Goal: Transaction & Acquisition: Subscribe to service/newsletter

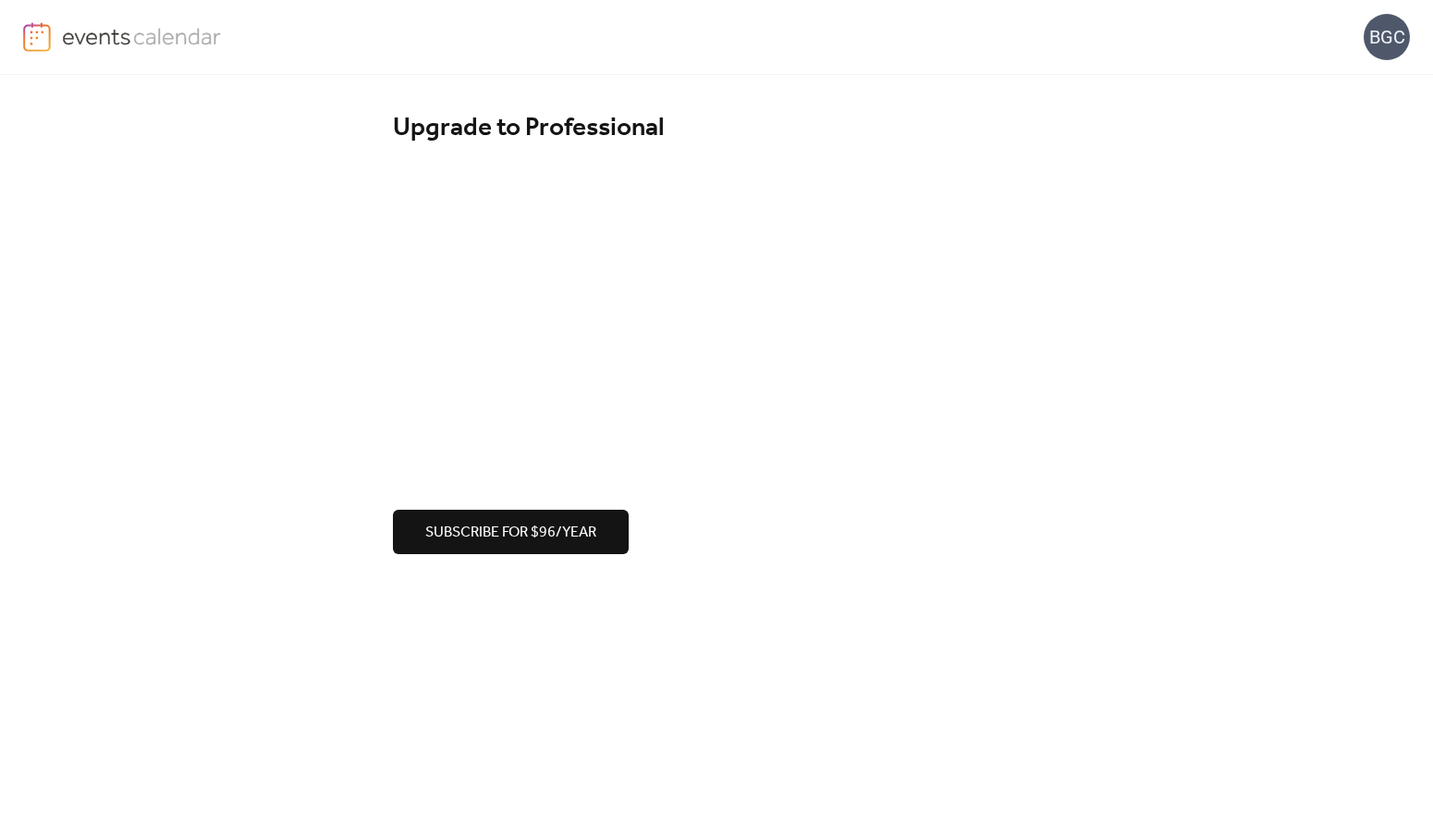
click at [185, 42] on img at bounding box center [142, 36] width 160 height 28
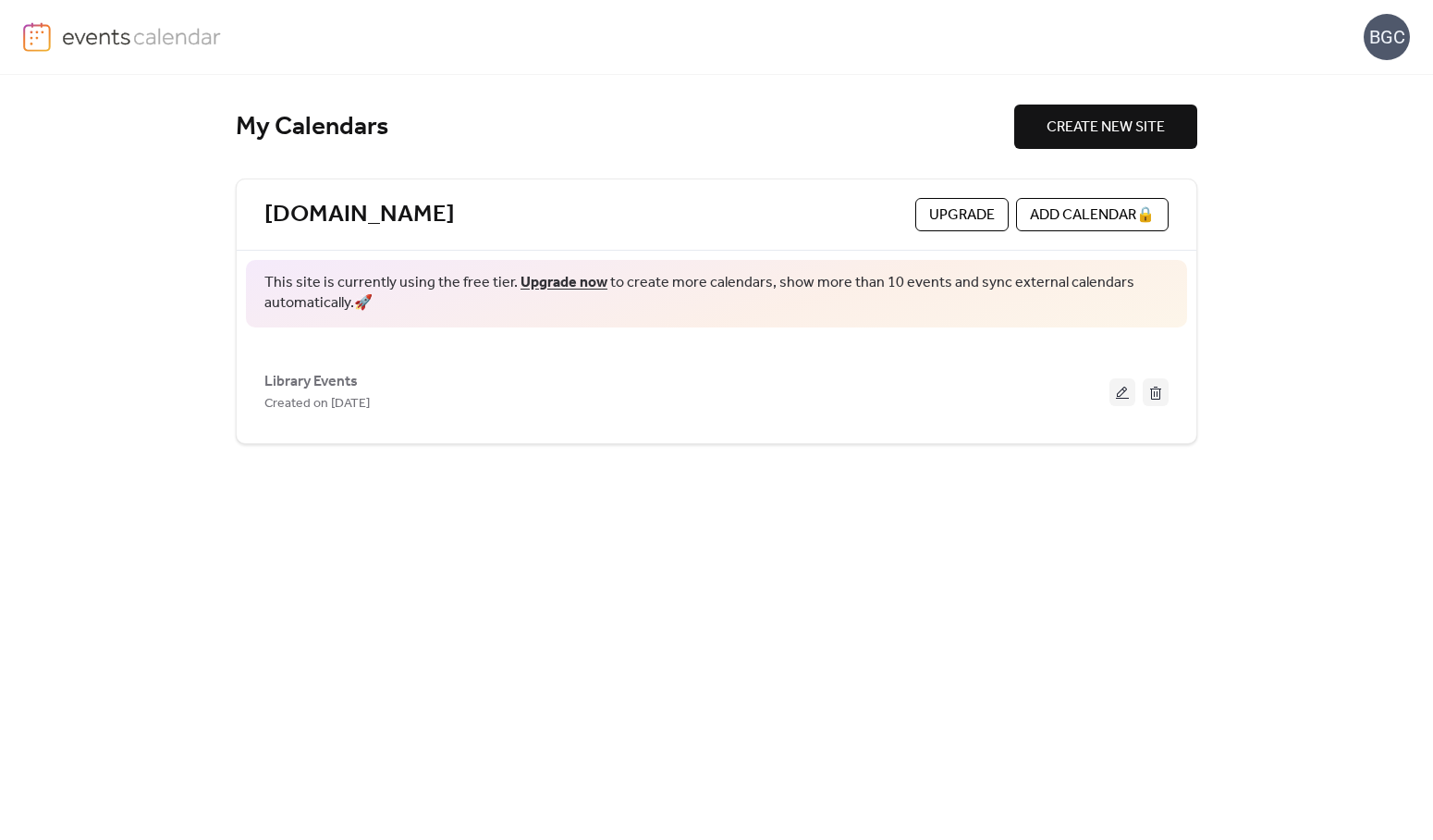
click at [951, 214] on span "Upgrade" at bounding box center [962, 215] width 65 height 22
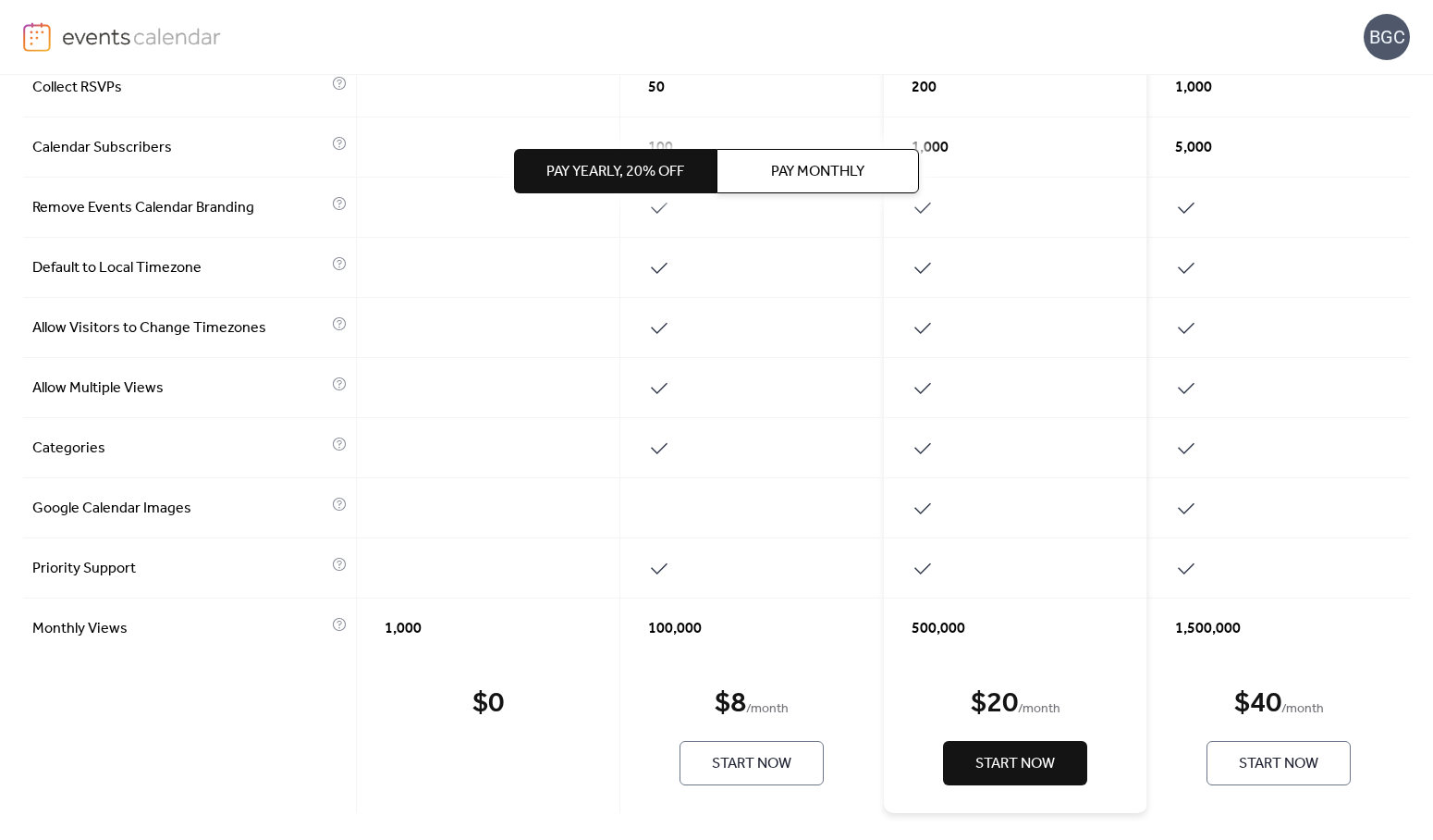
scroll to position [741, 0]
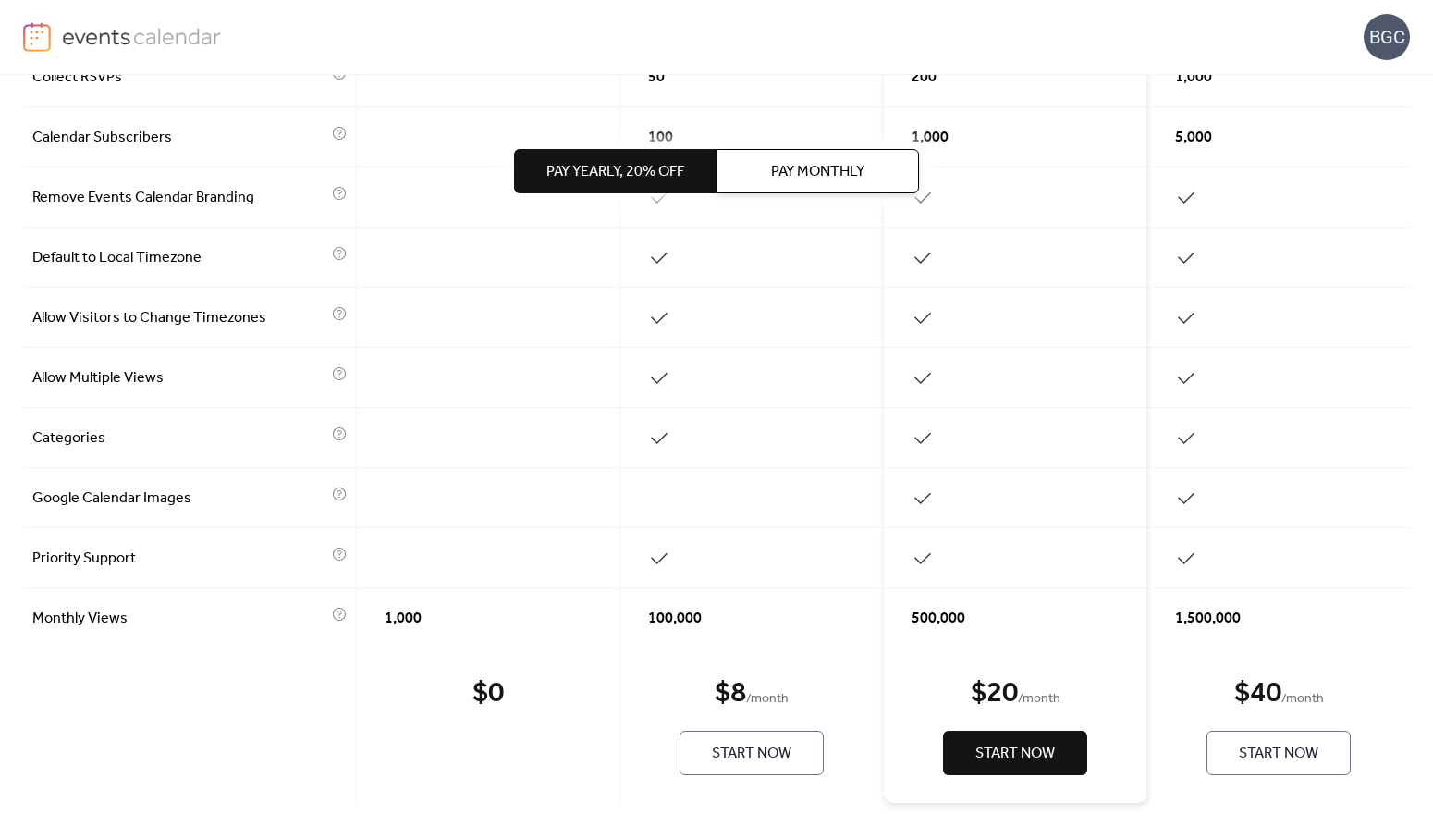
click at [751, 742] on span "Start Now" at bounding box center [751, 753] width 79 height 22
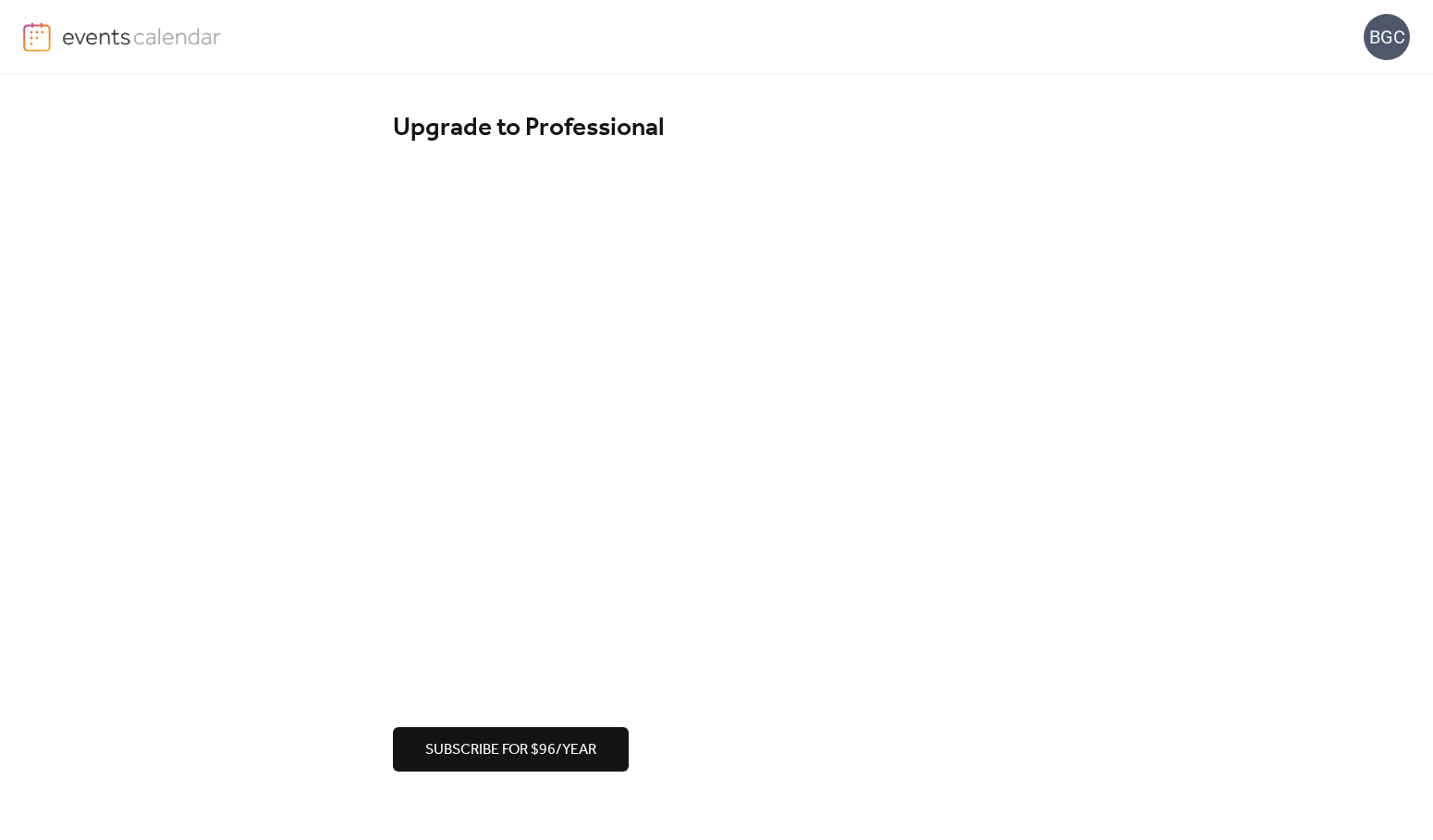
click at [322, 609] on div "Upgrade to Professional Subscribe for $96/year" at bounding box center [716, 441] width 1433 height 733
click at [295, 613] on div "Upgrade to Professional Subscribe for $96/year" at bounding box center [716, 441] width 1433 height 733
click at [536, 750] on span "Subscribe for $96/year" at bounding box center [510, 750] width 171 height 22
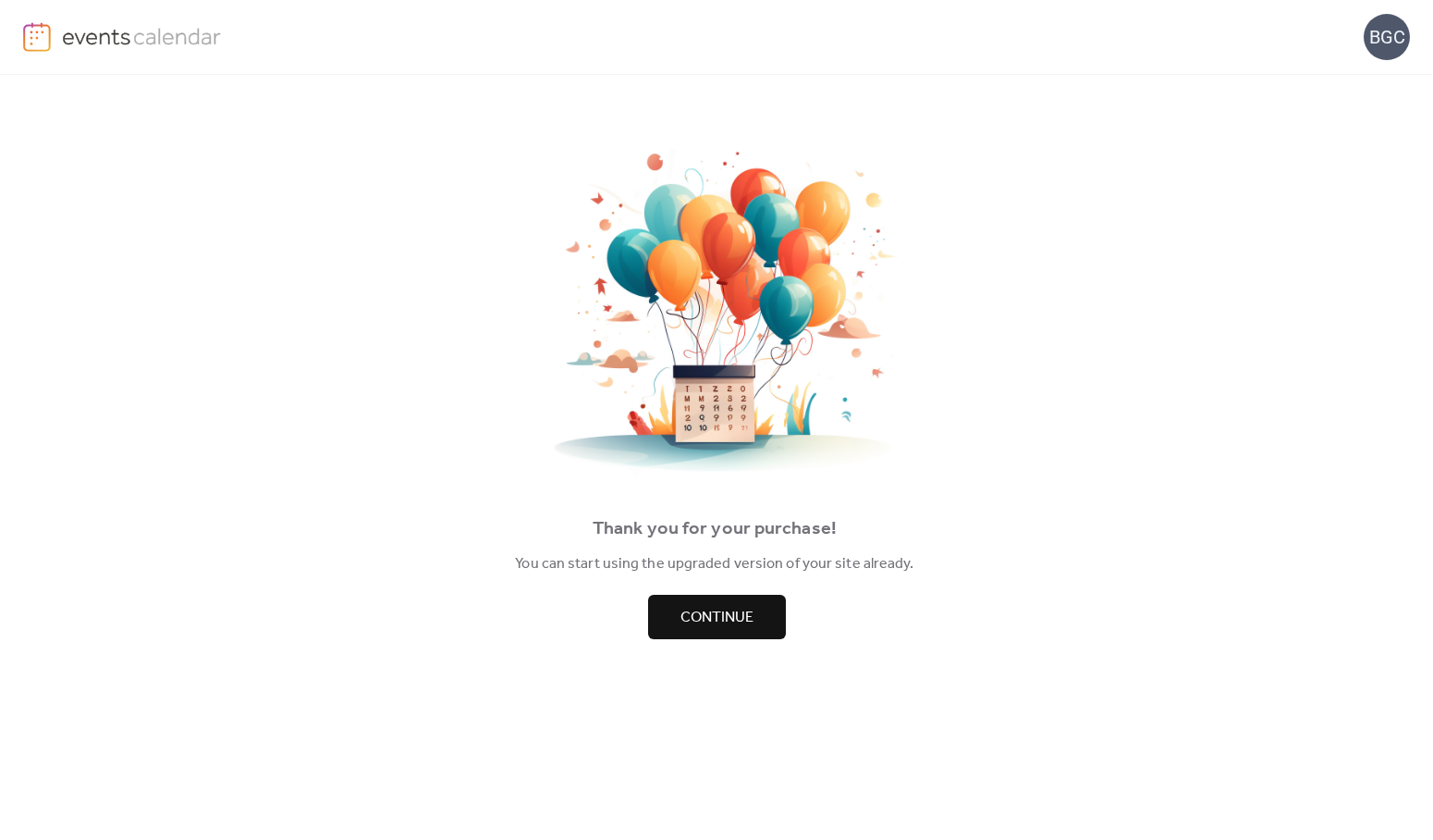
click at [701, 622] on span "Continue" at bounding box center [717, 618] width 73 height 22
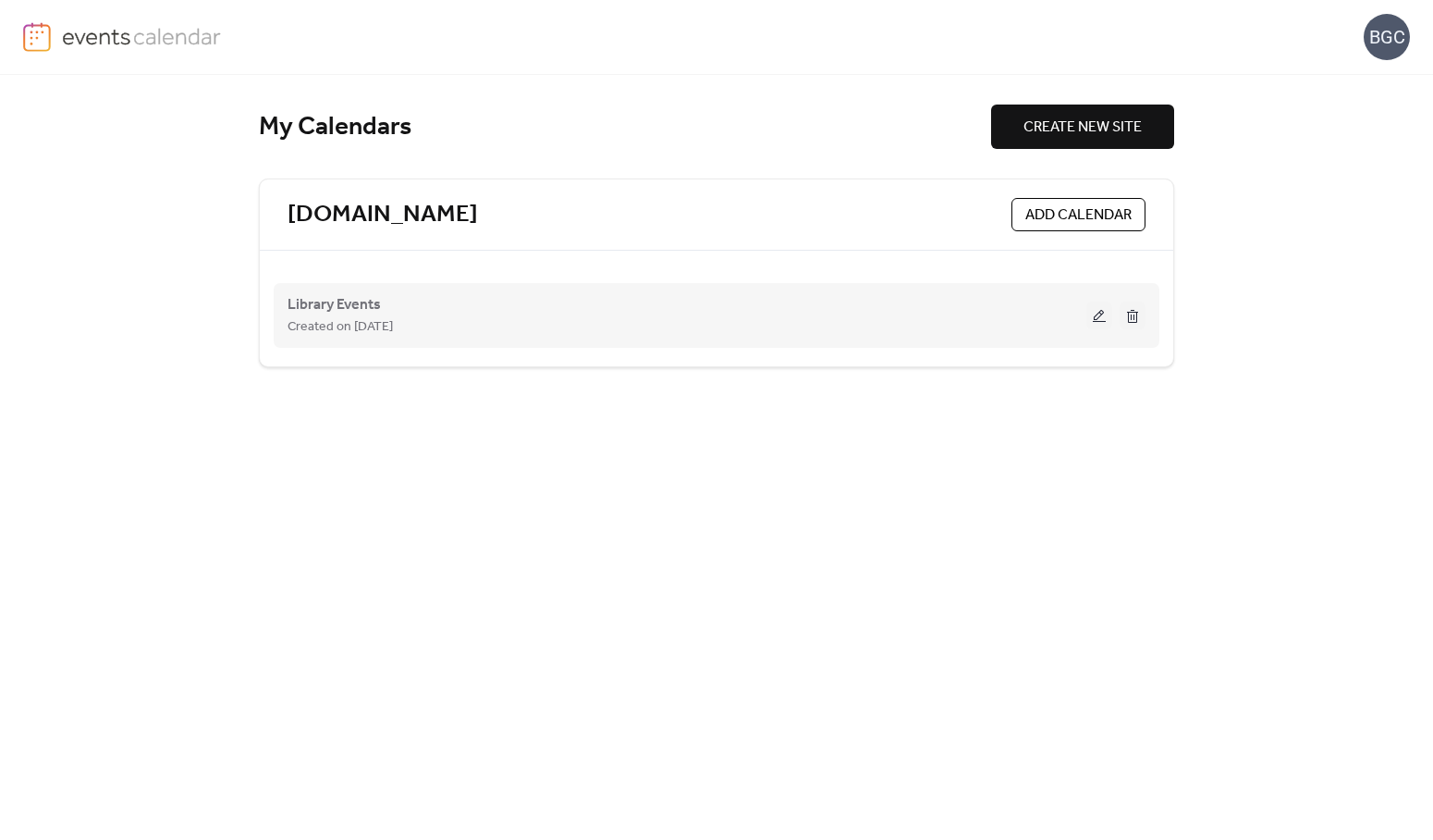
click at [1095, 320] on button at bounding box center [1099, 315] width 26 height 28
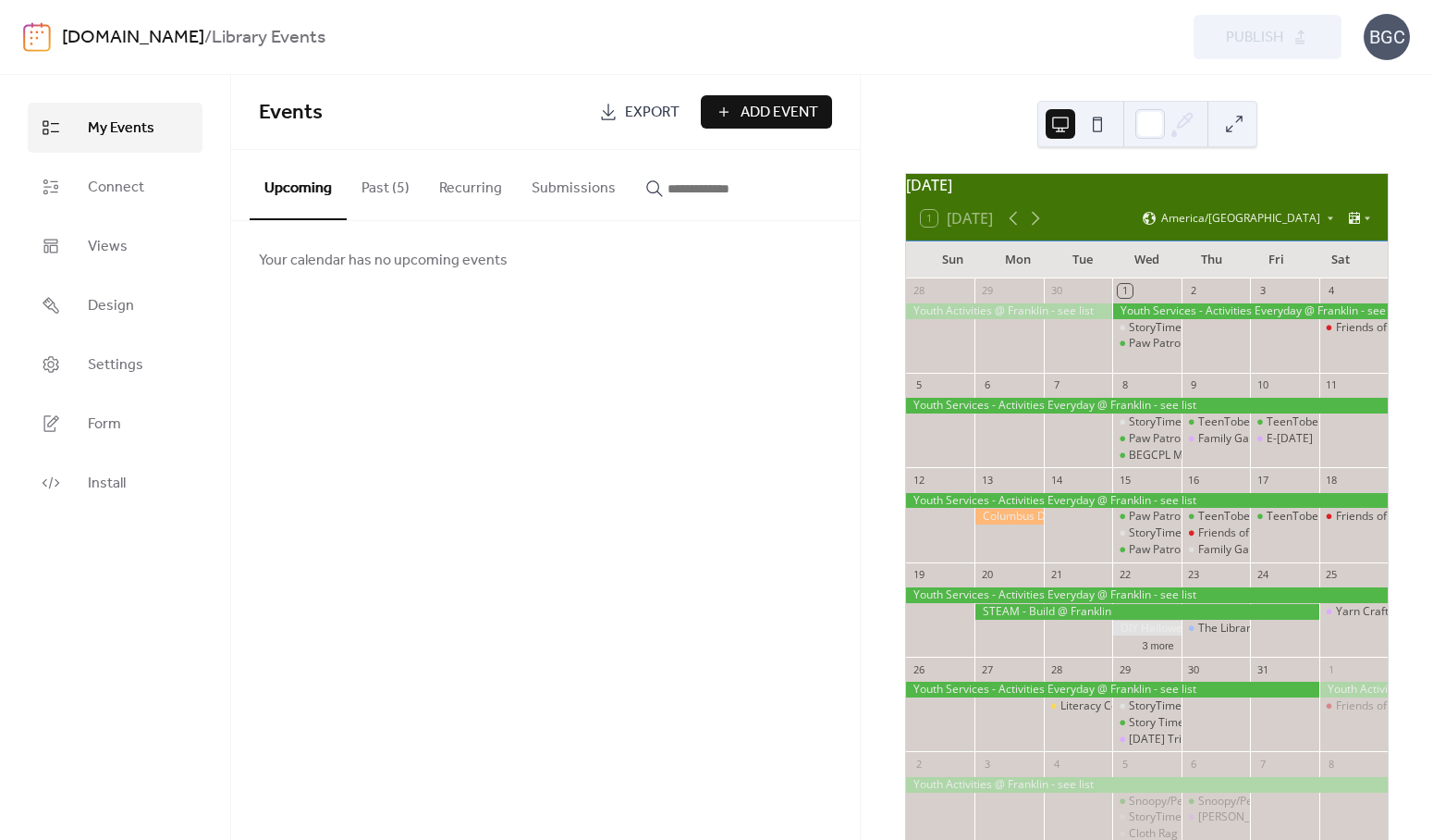
click at [635, 104] on span "Export" at bounding box center [652, 113] width 55 height 22
click at [374, 193] on button "Past (5)" at bounding box center [385, 184] width 77 height 68
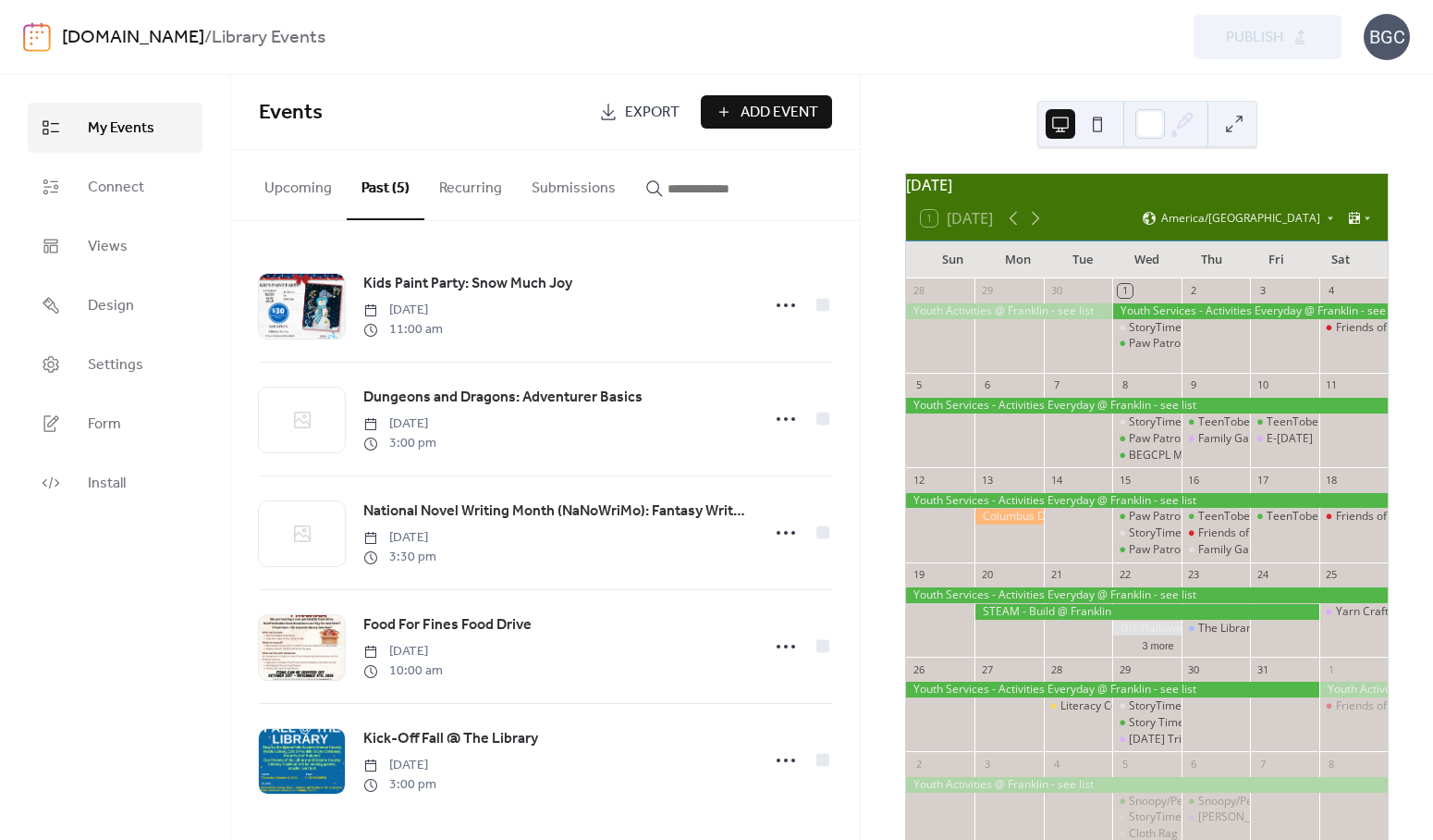
click at [461, 189] on button "Recurring" at bounding box center [470, 184] width 92 height 68
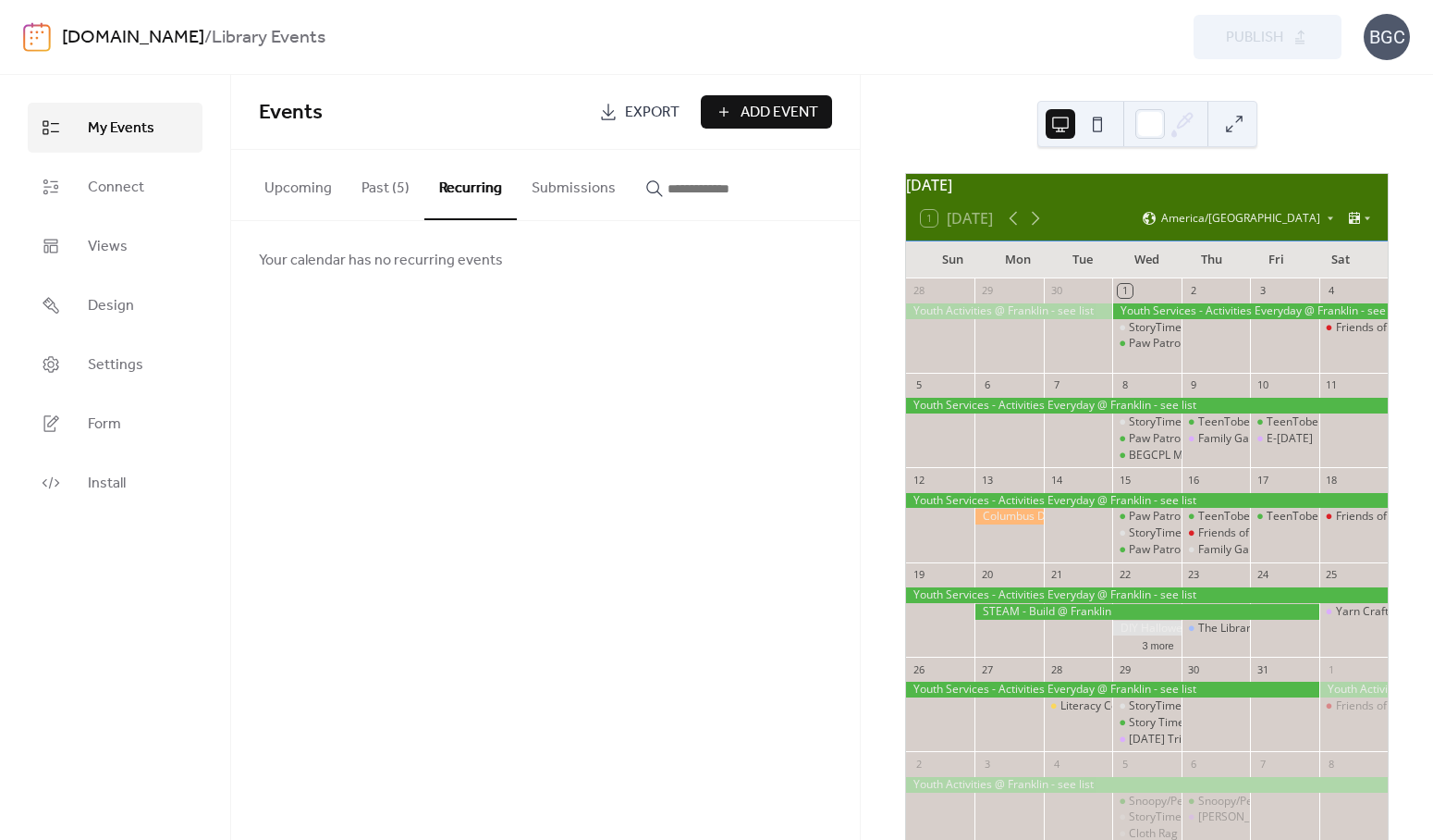
click at [574, 185] on button "Submissions" at bounding box center [573, 184] width 114 height 68
click at [703, 185] on input "button" at bounding box center [723, 188] width 111 height 22
click at [278, 173] on button "Upcoming" at bounding box center [298, 184] width 97 height 68
click at [116, 120] on span "My Events" at bounding box center [120, 129] width 66 height 22
click at [1271, 43] on div "Preview Publish" at bounding box center [1053, 37] width 577 height 45
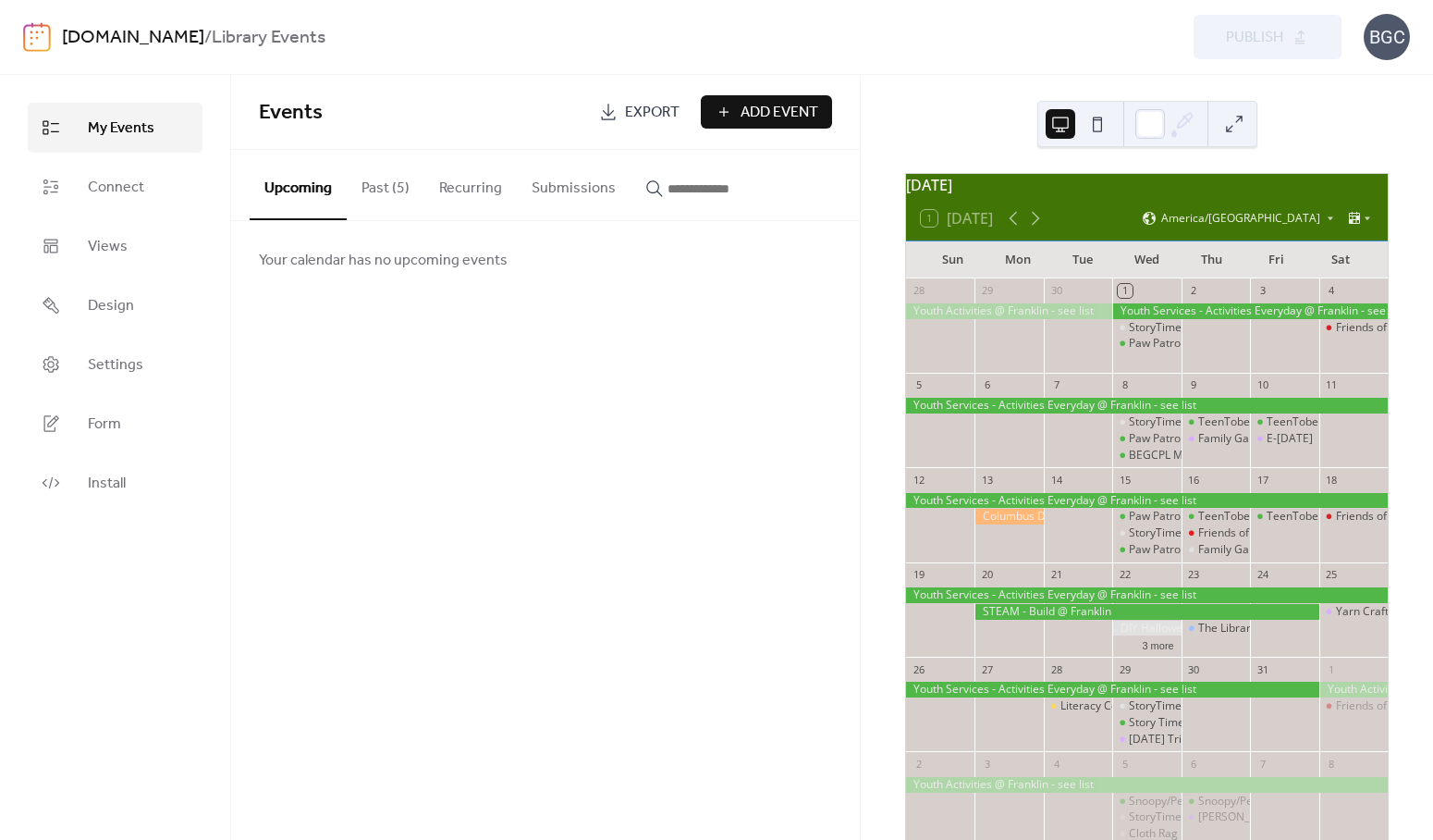
click at [847, 49] on div "Preview Publish" at bounding box center [1053, 37] width 577 height 45
click at [1250, 351] on div at bounding box center [1284, 334] width 68 height 62
click at [89, 36] on link "[DOMAIN_NAME]" at bounding box center [132, 38] width 143 height 35
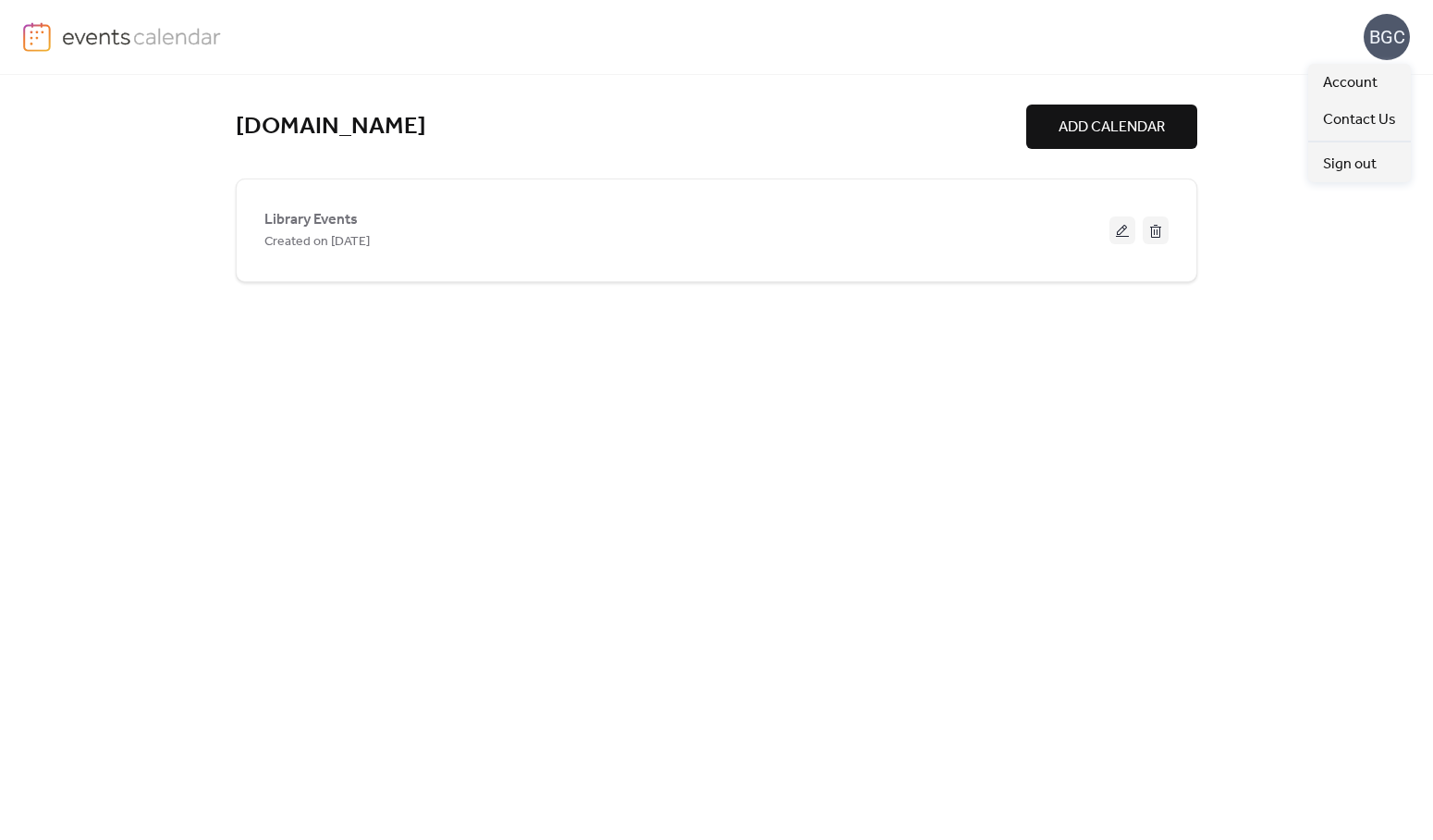
click at [1394, 38] on div "BGC" at bounding box center [1387, 37] width 47 height 47
click at [1384, 90] on link "Account" at bounding box center [1359, 82] width 103 height 37
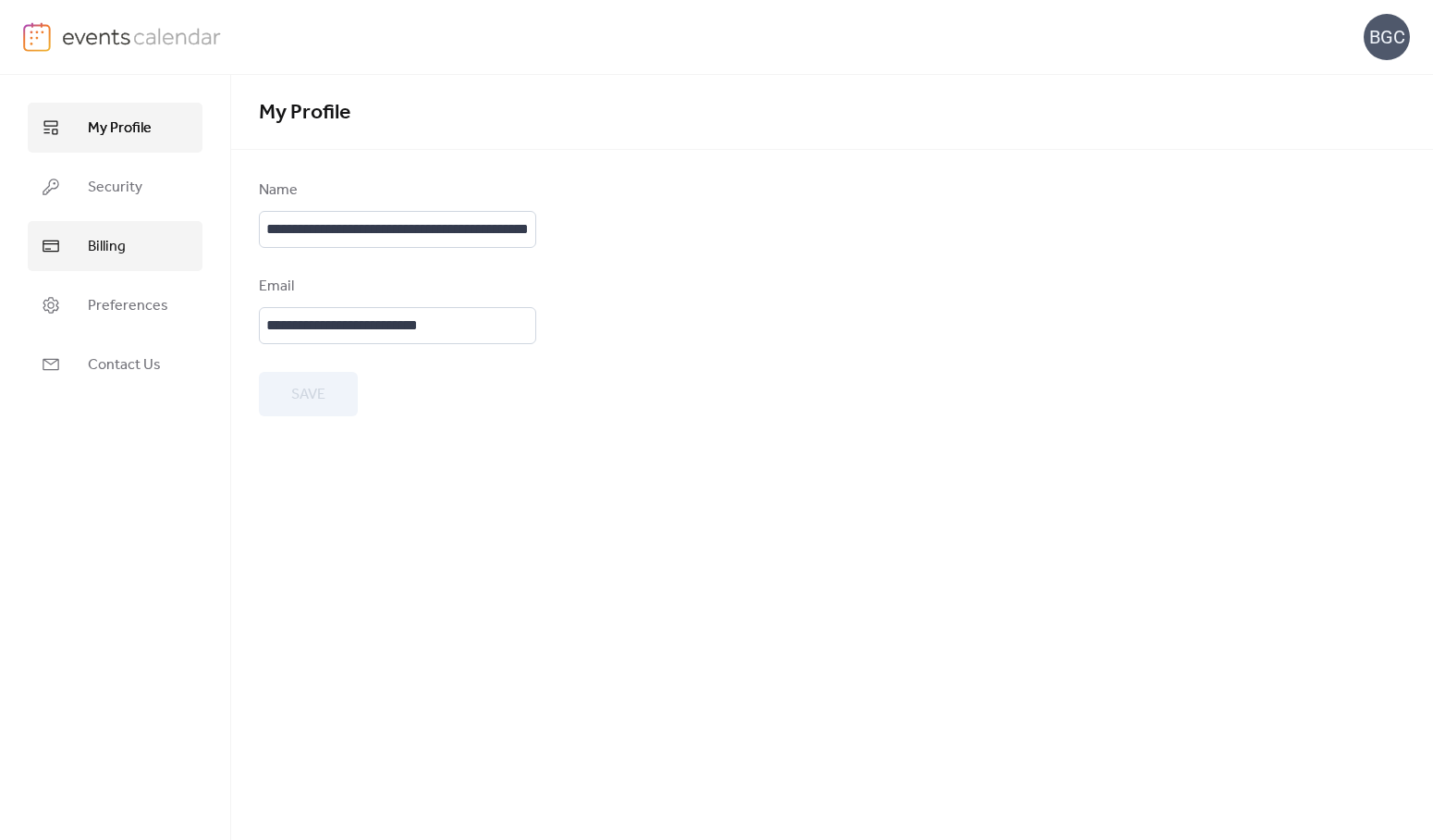
click at [89, 243] on span "Billing" at bounding box center [106, 247] width 38 height 22
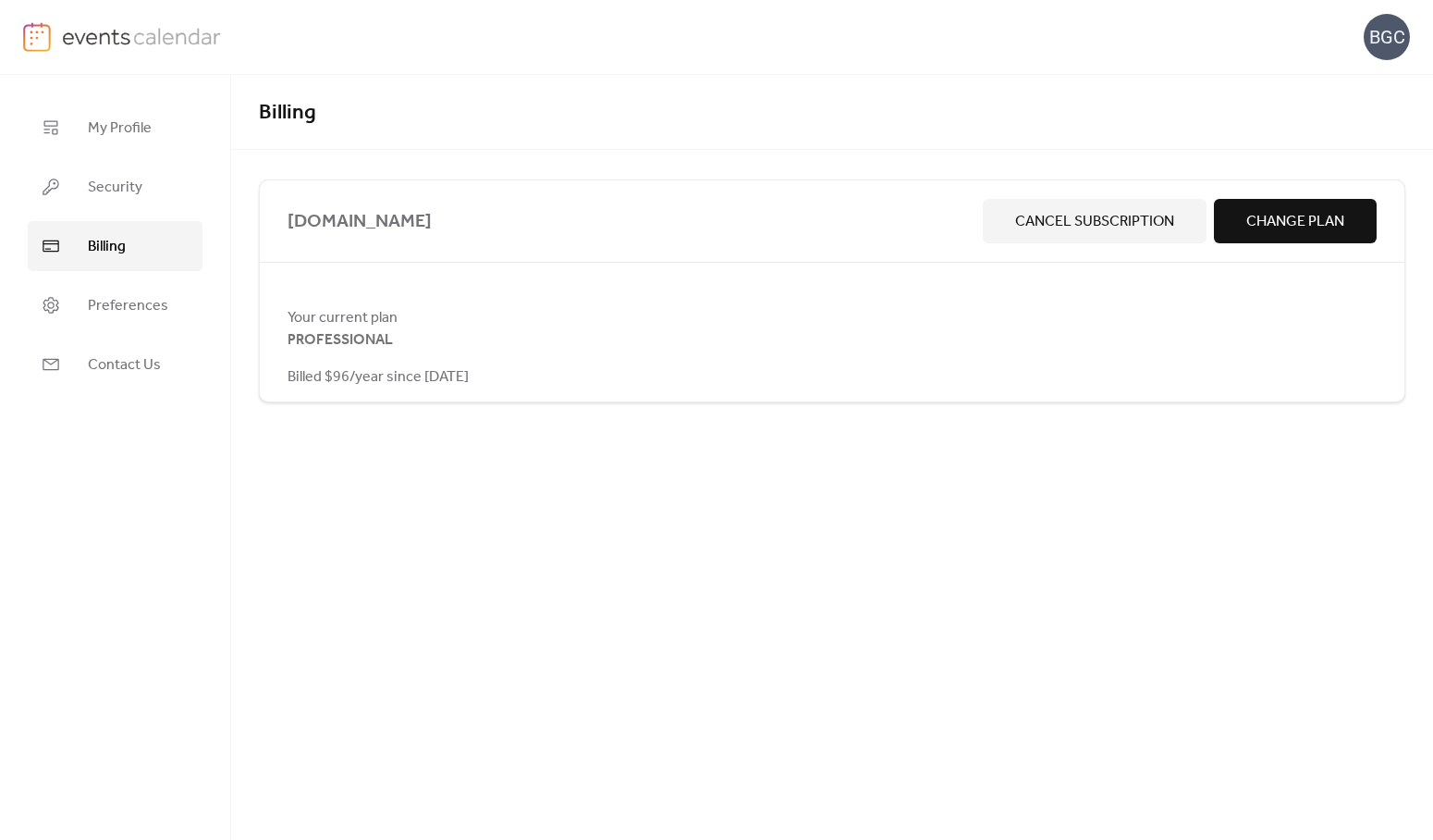
click at [345, 337] on span "PROFESSIONAL" at bounding box center [339, 340] width 105 height 22
click at [350, 297] on div "bloomfield.lib.in.us Cancel Subscription Change Plan Your current plan PROFESSI…" at bounding box center [833, 290] width 1147 height 223
drag, startPoint x: 491, startPoint y: 316, endPoint x: 498, endPoint y: 330, distance: 15.7
click at [492, 316] on span "Your current plan" at bounding box center [832, 318] width 1089 height 22
click at [505, 362] on div at bounding box center [832, 358] width 1089 height 15
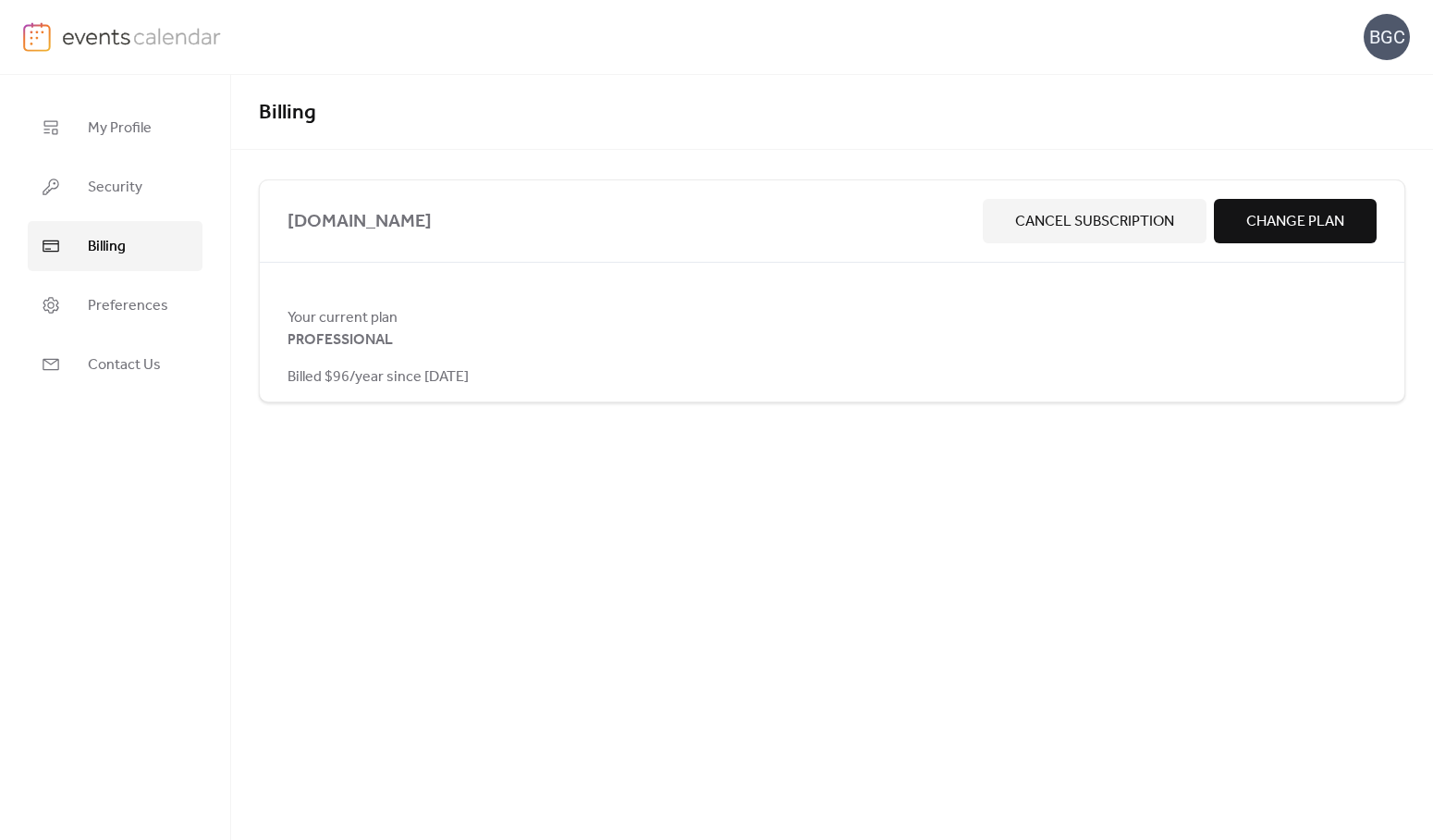
drag, startPoint x: 438, startPoint y: 392, endPoint x: 379, endPoint y: 386, distance: 59.3
click at [406, 392] on div "bloomfield.lib.in.us Cancel Subscription Change Plan Your current plan PROFESSI…" at bounding box center [833, 290] width 1147 height 223
click at [277, 375] on div "Your current plan PROFESSIONAL Billed $96/year since October 1, 2025" at bounding box center [833, 346] width 1145 height 81
